Goal: Information Seeking & Learning: Find specific page/section

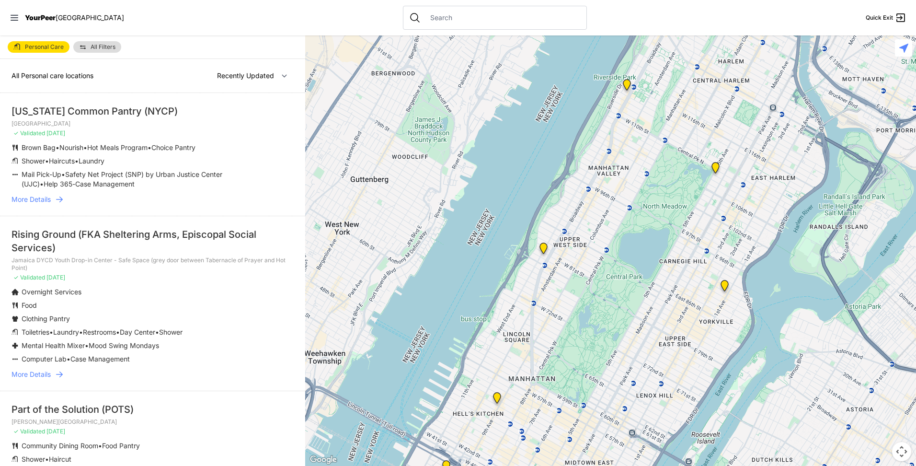
click at [492, 396] on img "9th Avenue Drop-in Center" at bounding box center [497, 399] width 12 height 15
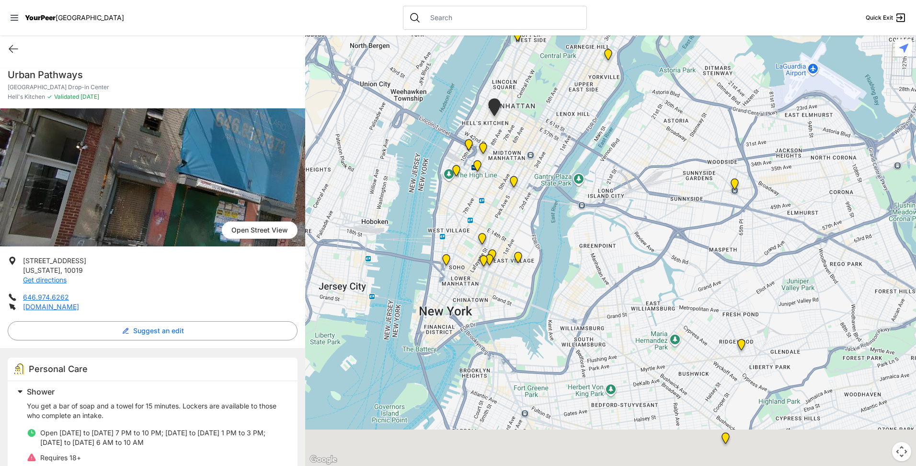
drag, startPoint x: 515, startPoint y: 231, endPoint x: 514, endPoint y: 226, distance: 4.9
click at [515, 227] on div at bounding box center [610, 250] width 611 height 430
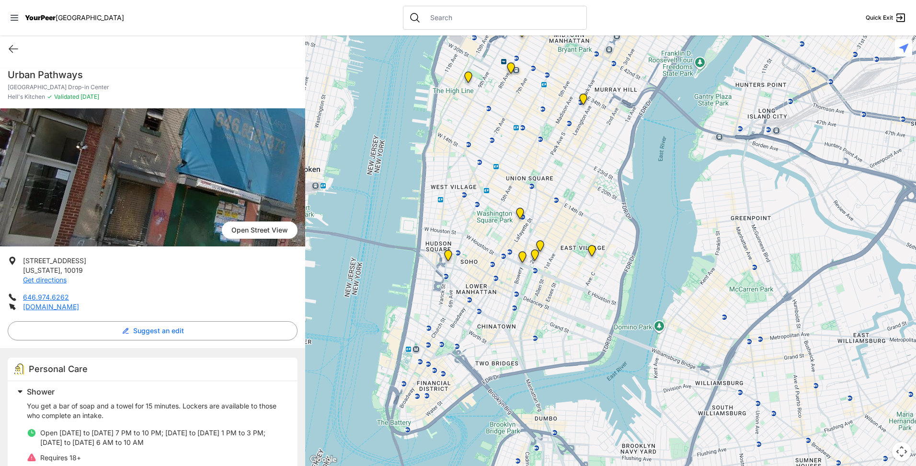
click at [447, 257] on img "Main Location, SoHo, DYCD Youth Drop-in Center" at bounding box center [448, 257] width 12 height 15
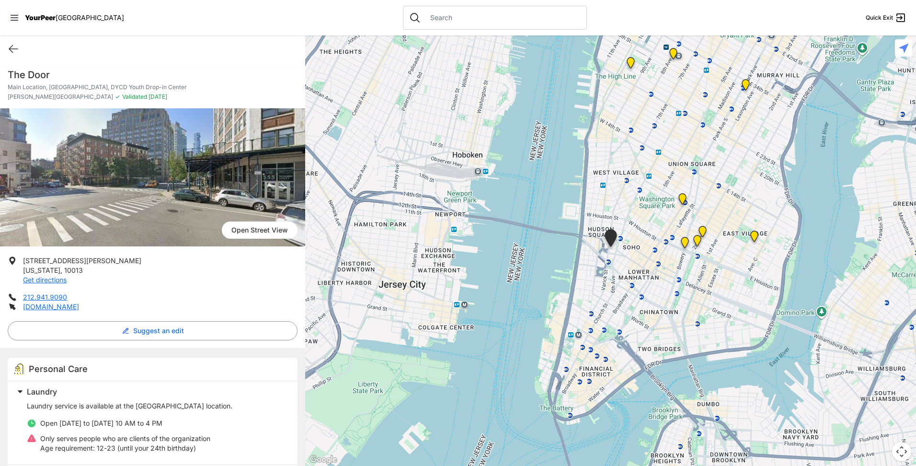
scroll to position [144, 0]
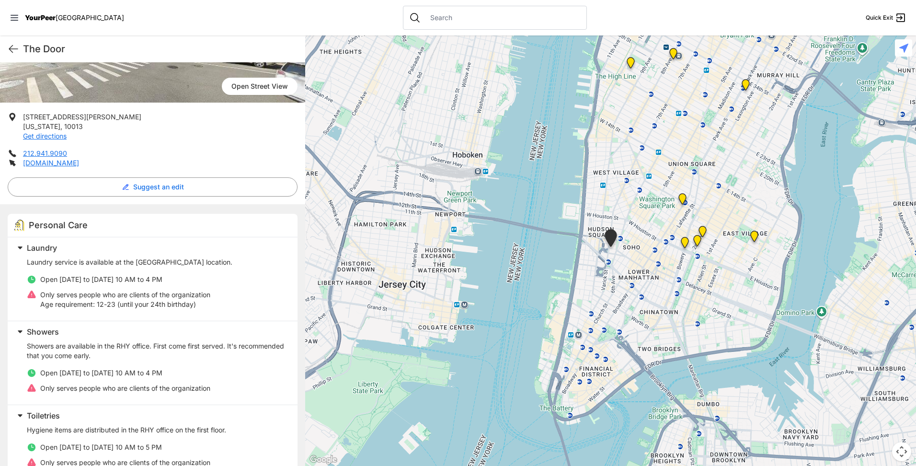
click at [685, 241] on img "Bowery Campus" at bounding box center [685, 244] width 12 height 15
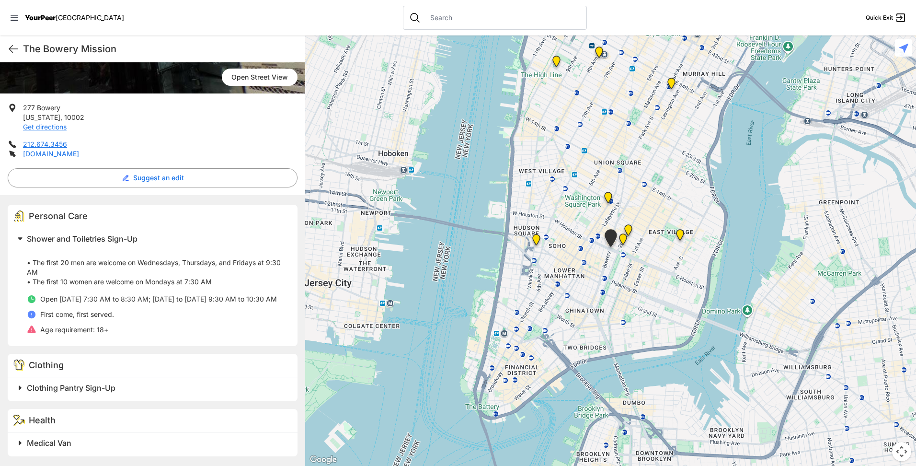
scroll to position [162, 0]
click at [624, 239] on img "St. Joseph House" at bounding box center [623, 240] width 12 height 15
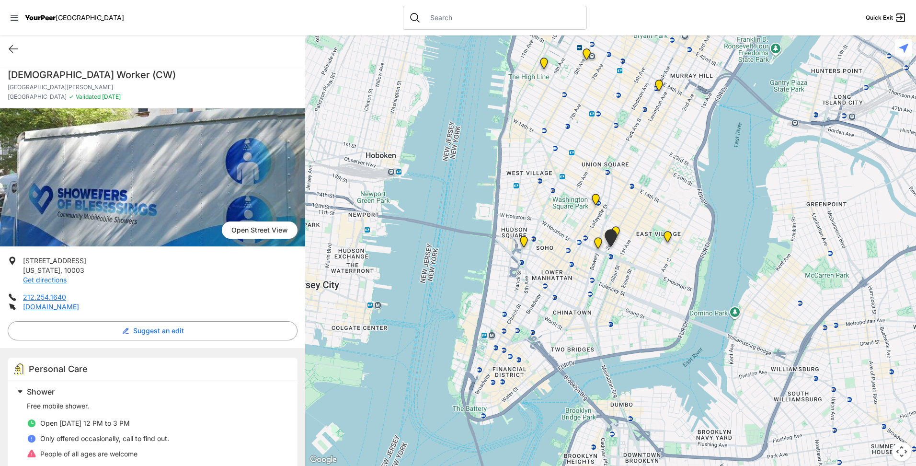
scroll to position [96, 0]
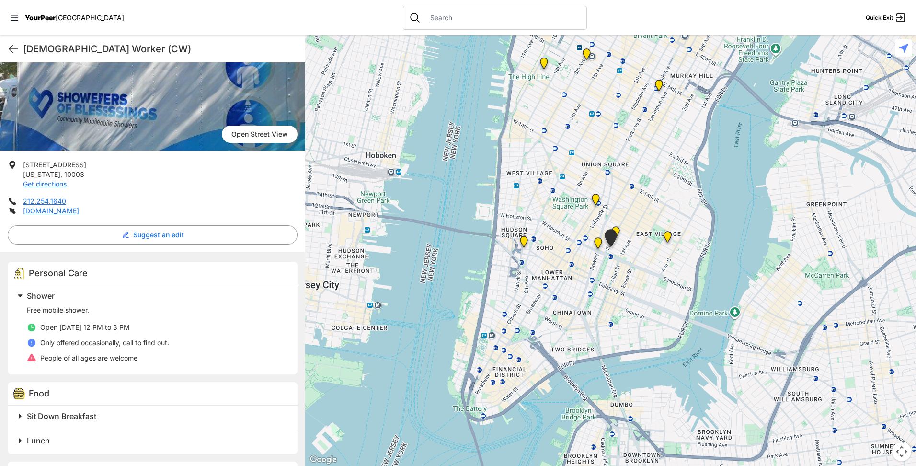
click at [616, 227] on img "Maryhouse" at bounding box center [616, 233] width 12 height 15
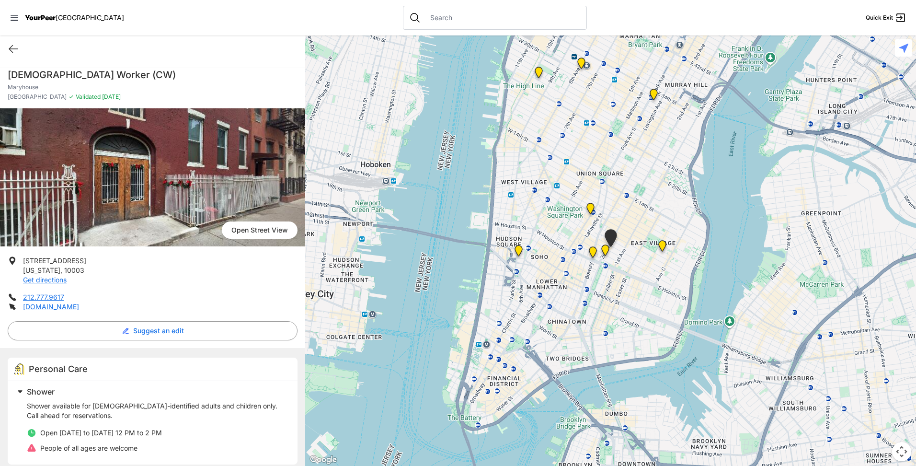
click at [664, 241] on img "Manhattan" at bounding box center [662, 247] width 12 height 15
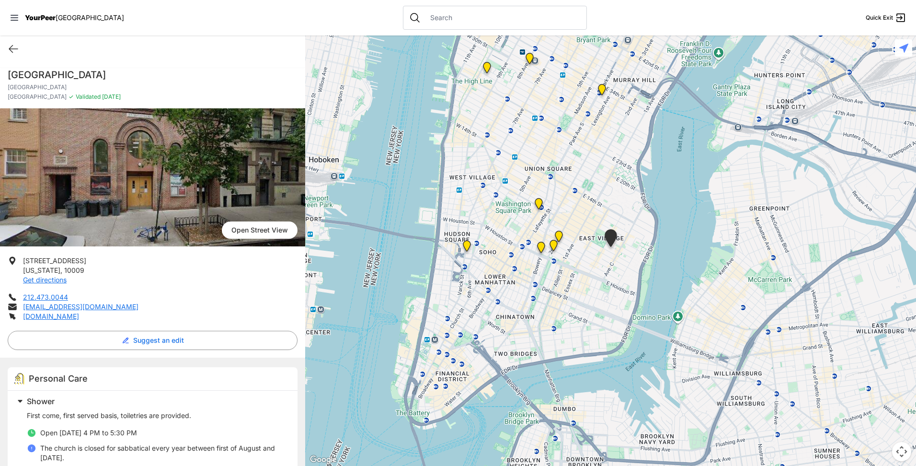
click at [538, 204] on img "Harvey Milk High School" at bounding box center [539, 205] width 12 height 15
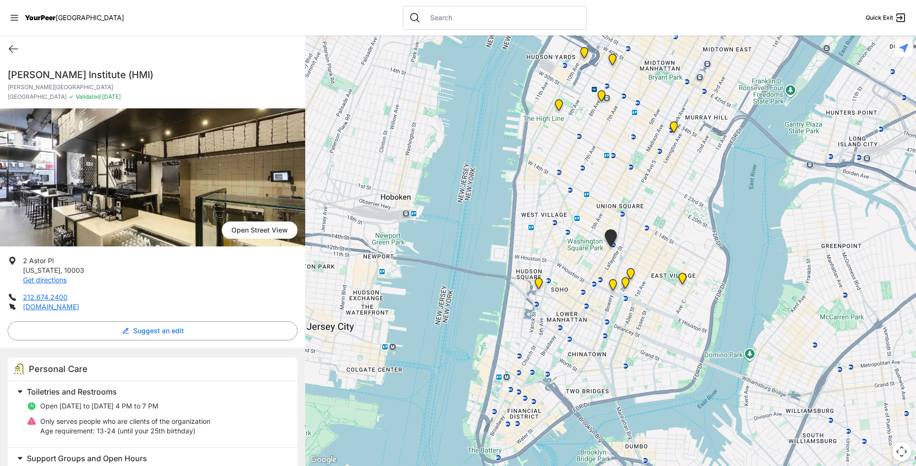
click at [245, 228] on link "Open Street View" at bounding box center [260, 229] width 76 height 17
drag, startPoint x: 8, startPoint y: 74, endPoint x: 114, endPoint y: 72, distance: 105.9
click at [114, 72] on h1 "[PERSON_NAME] Institute (HMI)" at bounding box center [153, 74] width 290 height 13
copy h1 "[PERSON_NAME] Institute"
